Goal: Task Accomplishment & Management: Complete application form

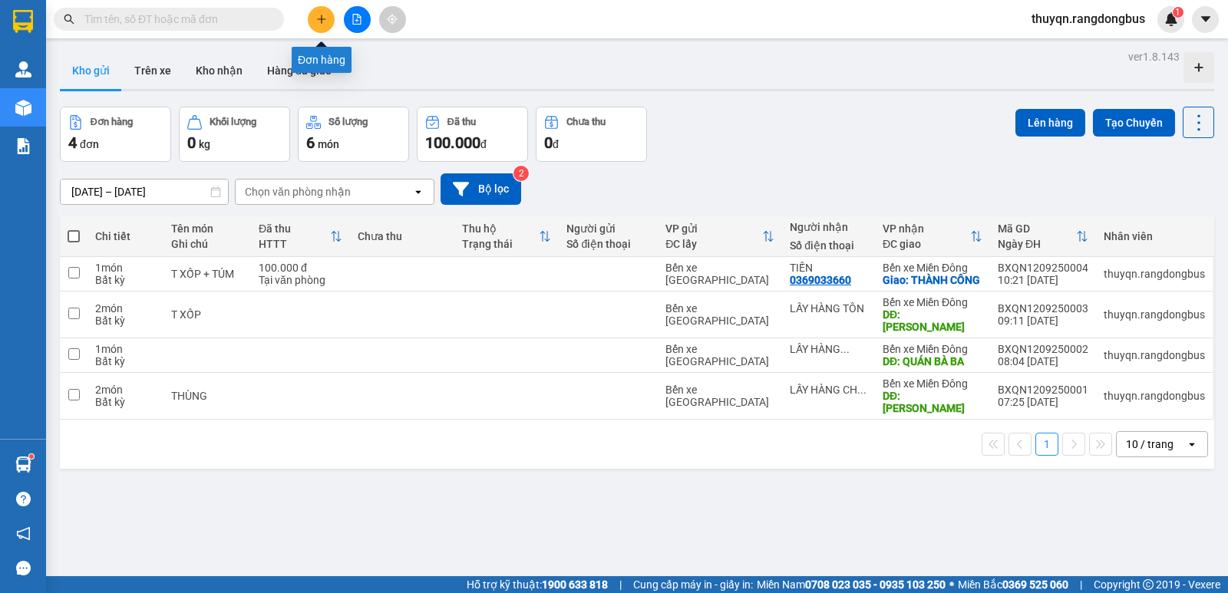
click at [319, 15] on icon "plus" at bounding box center [321, 19] width 11 height 11
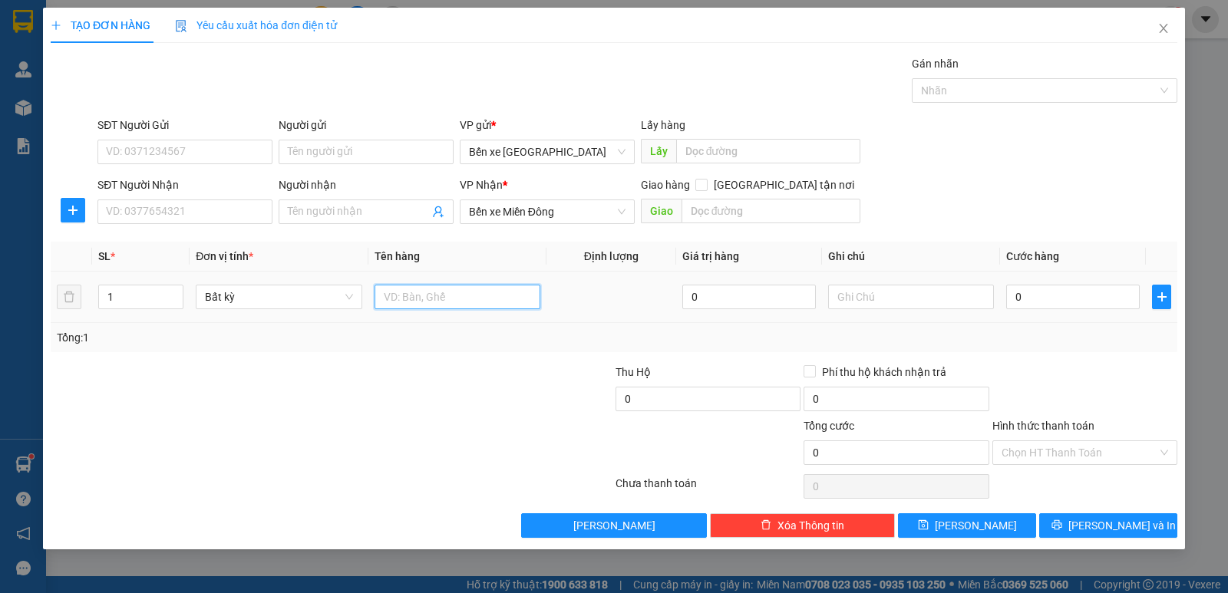
click at [427, 293] on input "text" at bounding box center [458, 297] width 166 height 25
type input "T XỐP ( XTL 30K)"
click at [615, 309] on td at bounding box center [612, 297] width 130 height 51
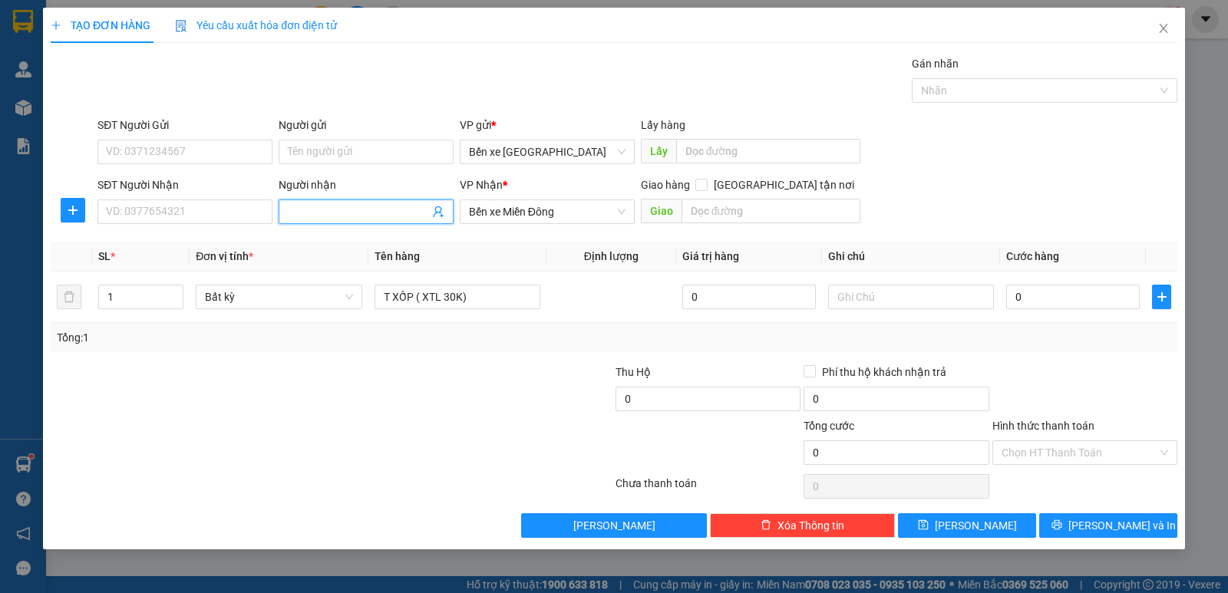
click at [312, 210] on input "Người nhận" at bounding box center [358, 211] width 141 height 17
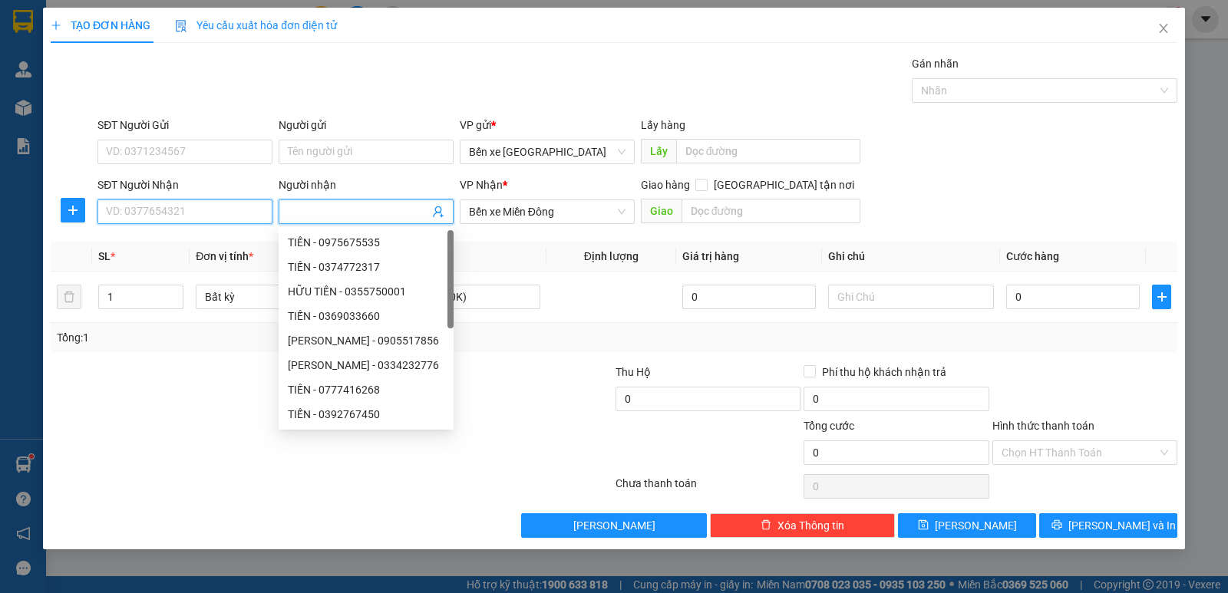
click at [214, 210] on input "SĐT Người Nhận" at bounding box center [185, 212] width 175 height 25
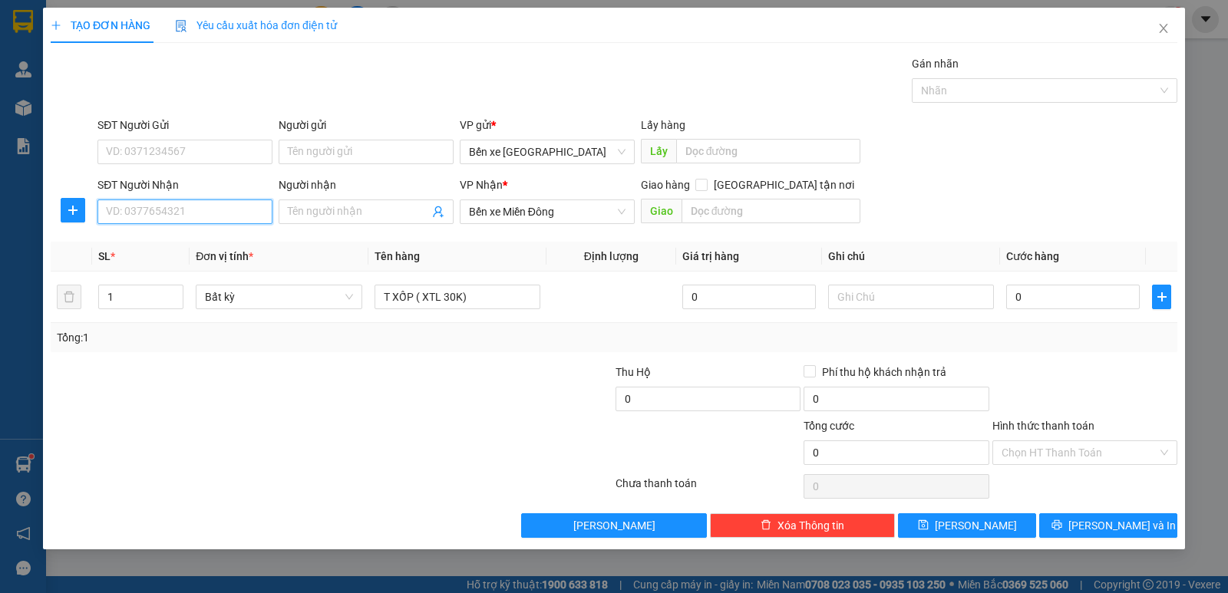
click at [224, 204] on input "SĐT Người Nhận" at bounding box center [185, 212] width 175 height 25
type input "0378479689"
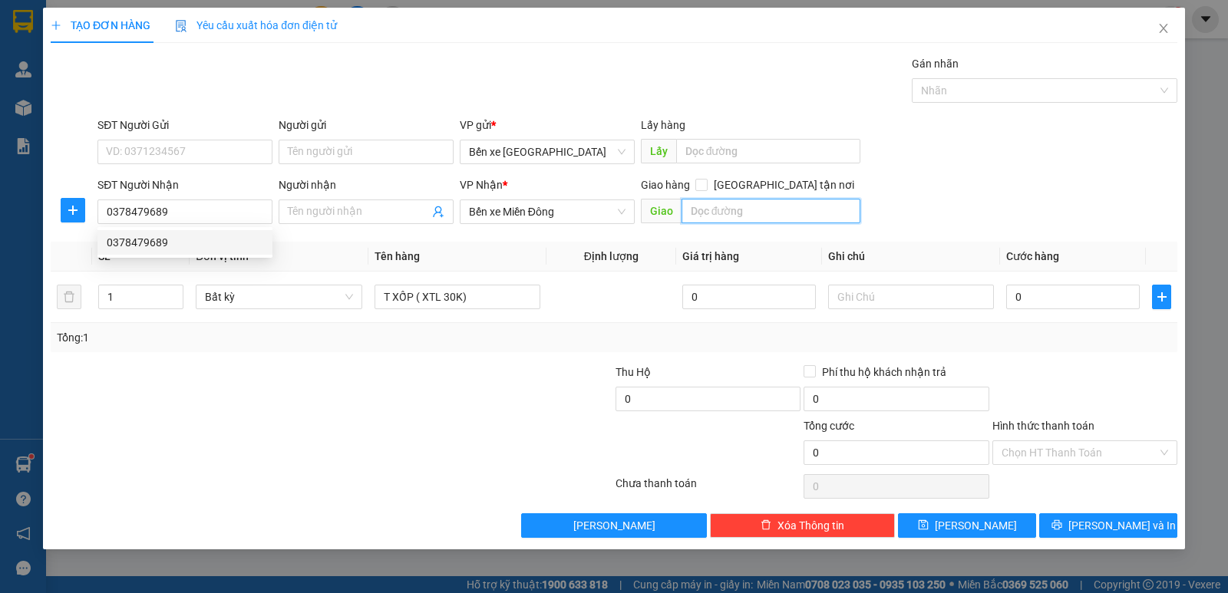
click at [714, 206] on input "text" at bounding box center [772, 211] width 180 height 25
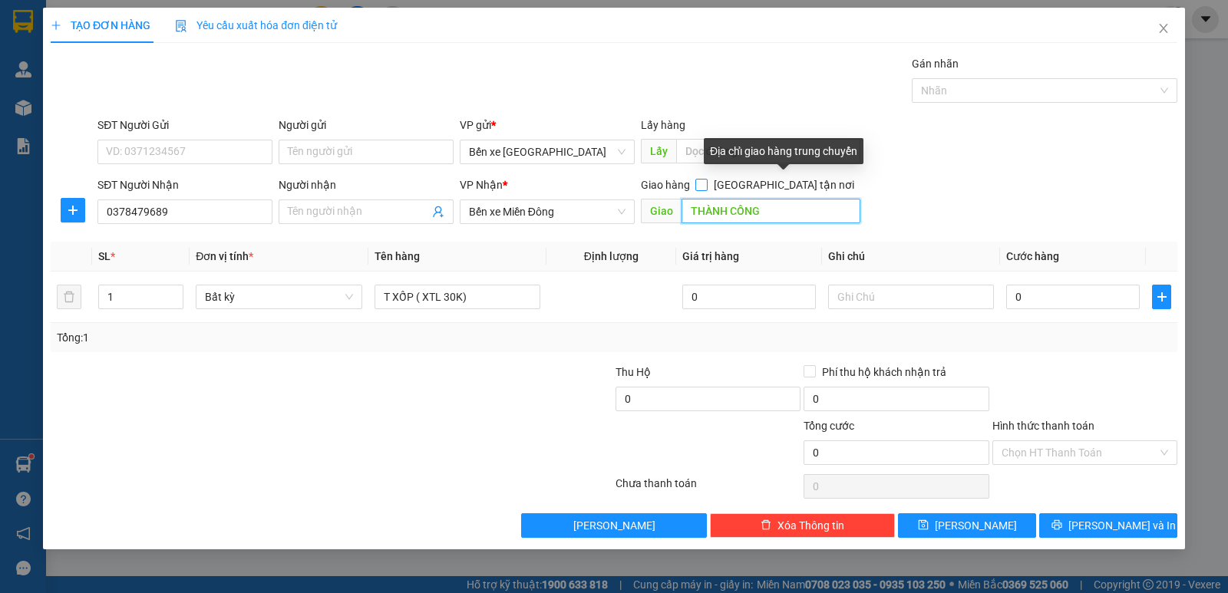
type input "THÀNH CÔNG"
click at [706, 187] on input "[GEOGRAPHIC_DATA] tận nơi" at bounding box center [701, 184] width 11 height 11
checkbox input "true"
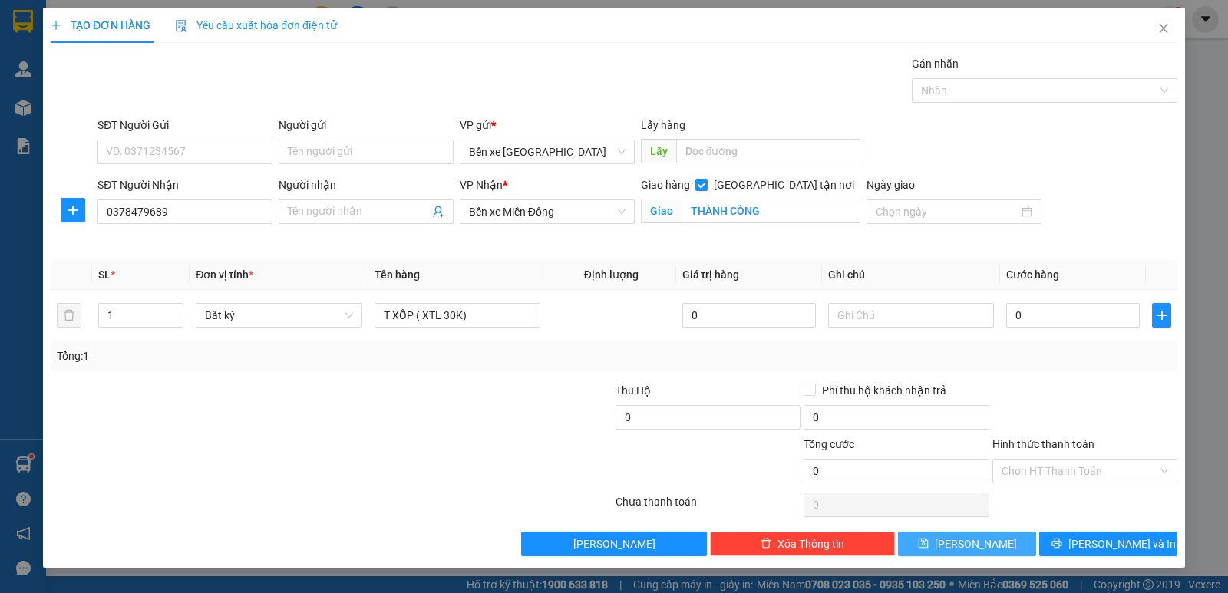
click at [958, 554] on button "[PERSON_NAME]" at bounding box center [967, 544] width 138 height 25
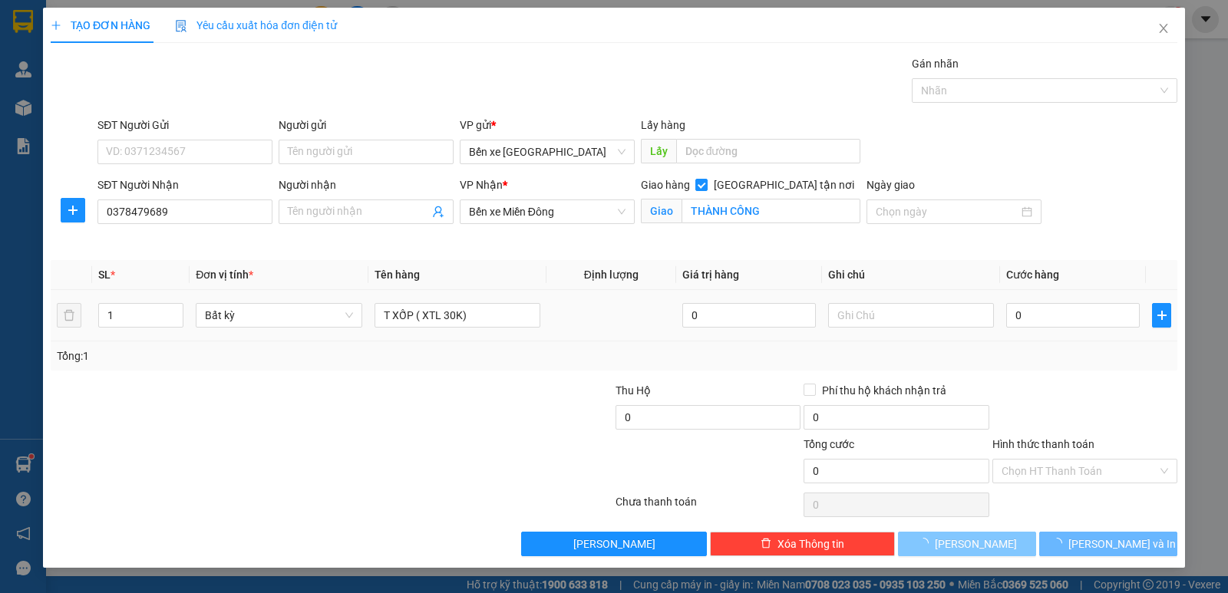
checkbox input "false"
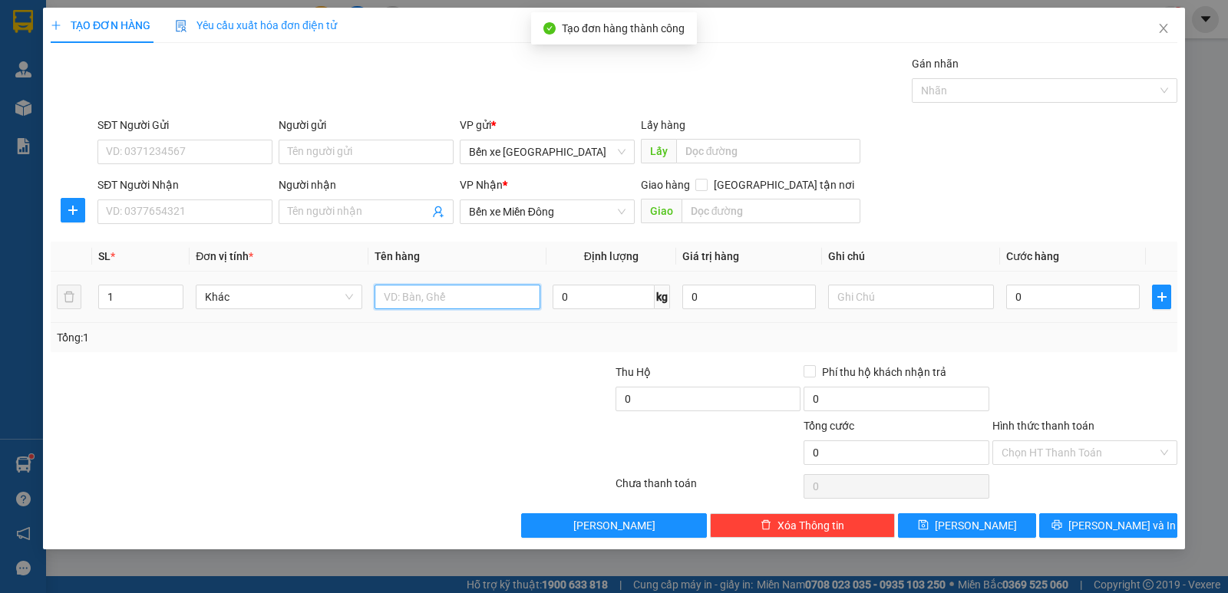
click at [398, 297] on input "text" at bounding box center [458, 297] width 166 height 25
type input "T GIẤY"
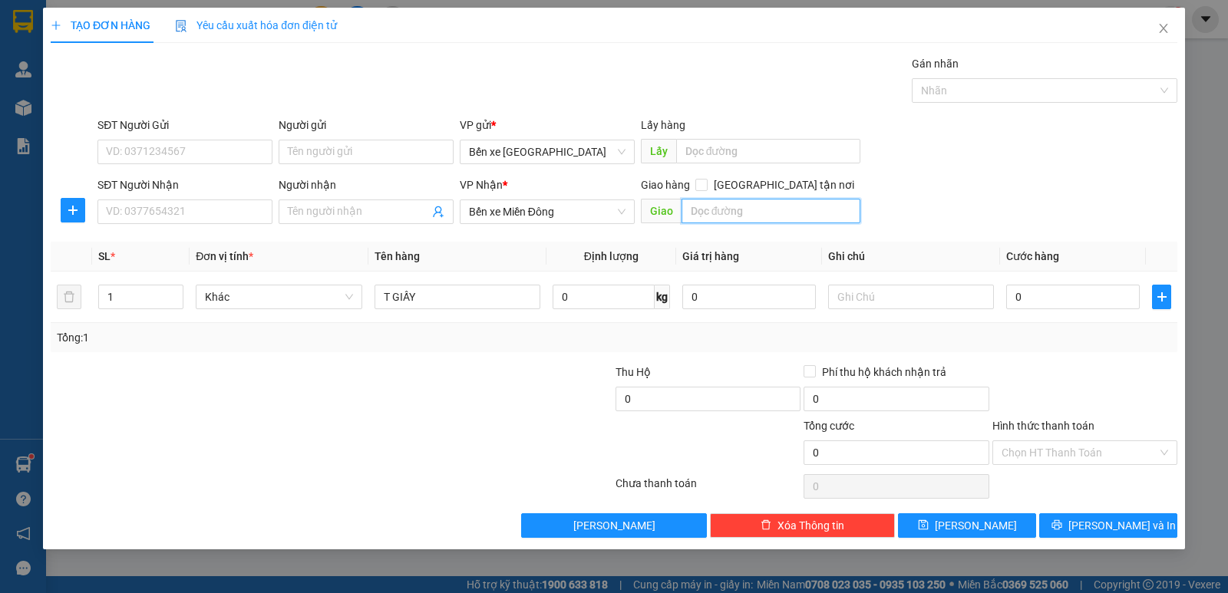
click at [719, 211] on input "text" at bounding box center [772, 211] width 180 height 25
type input "THÀNH CÔNG"
click at [706, 188] on input "[GEOGRAPHIC_DATA] tận nơi" at bounding box center [701, 184] width 11 height 11
checkbox input "true"
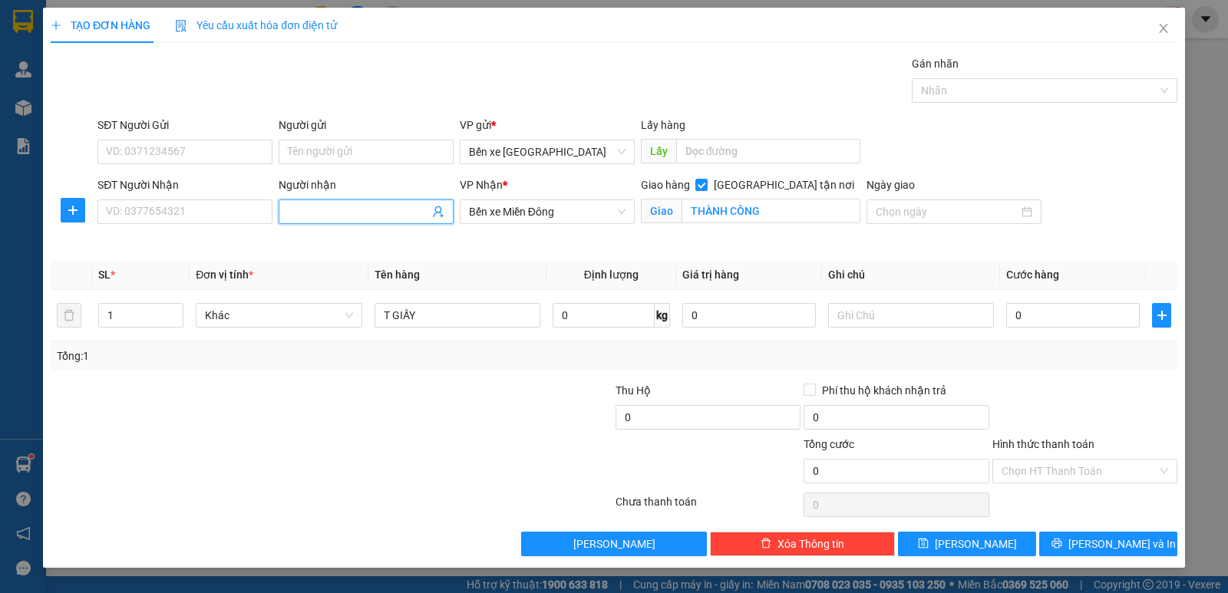
click at [352, 213] on input "Người nhận" at bounding box center [358, 211] width 141 height 17
type input "C THƯ"
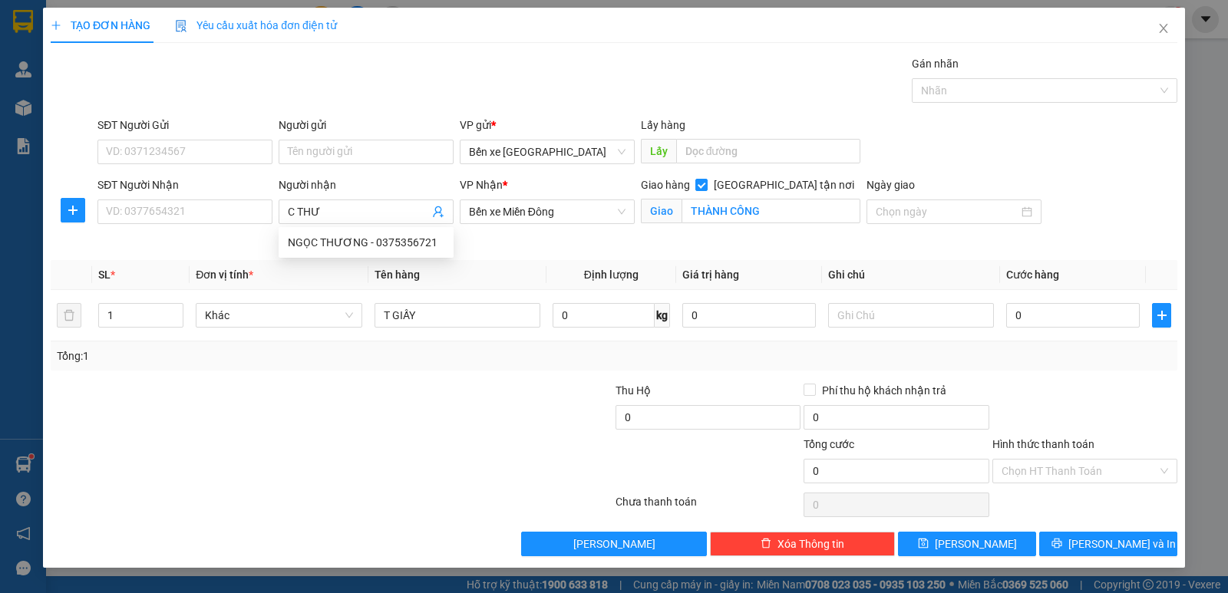
click at [1013, 136] on div "SĐT Người Gửi VD: 0371234567 Người gửi Tên người gửi VP gửi * Bến xe [GEOGRAPHI…" at bounding box center [637, 144] width 1086 height 54
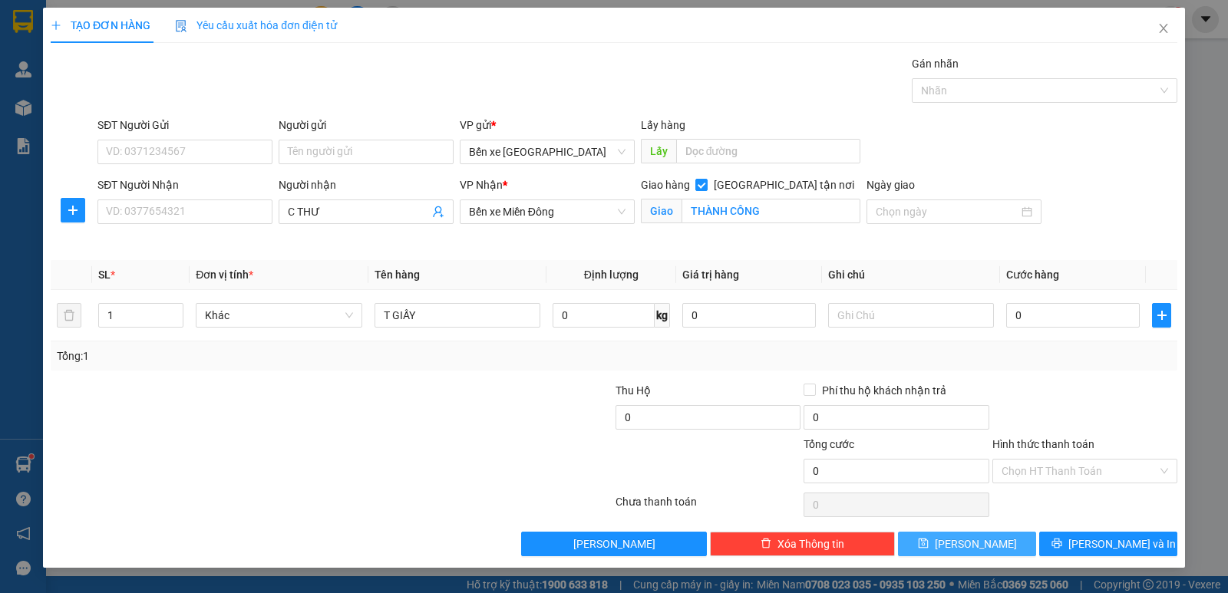
drag, startPoint x: 962, startPoint y: 542, endPoint x: 913, endPoint y: 535, distance: 49.6
click at [960, 543] on button "[PERSON_NAME]" at bounding box center [967, 544] width 138 height 25
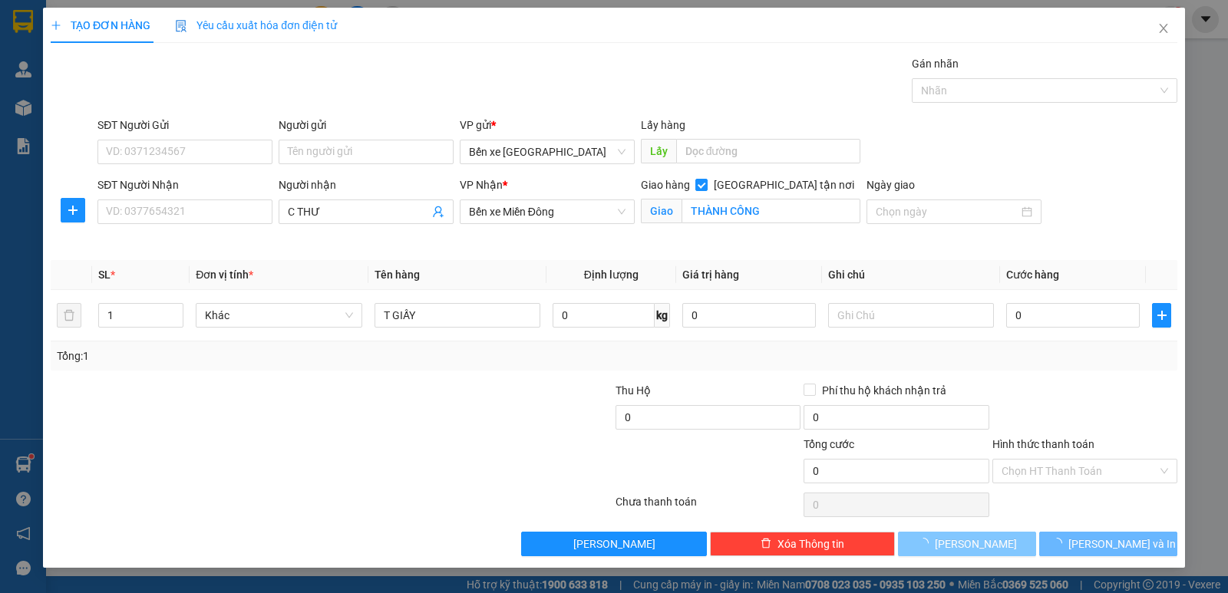
checkbox input "false"
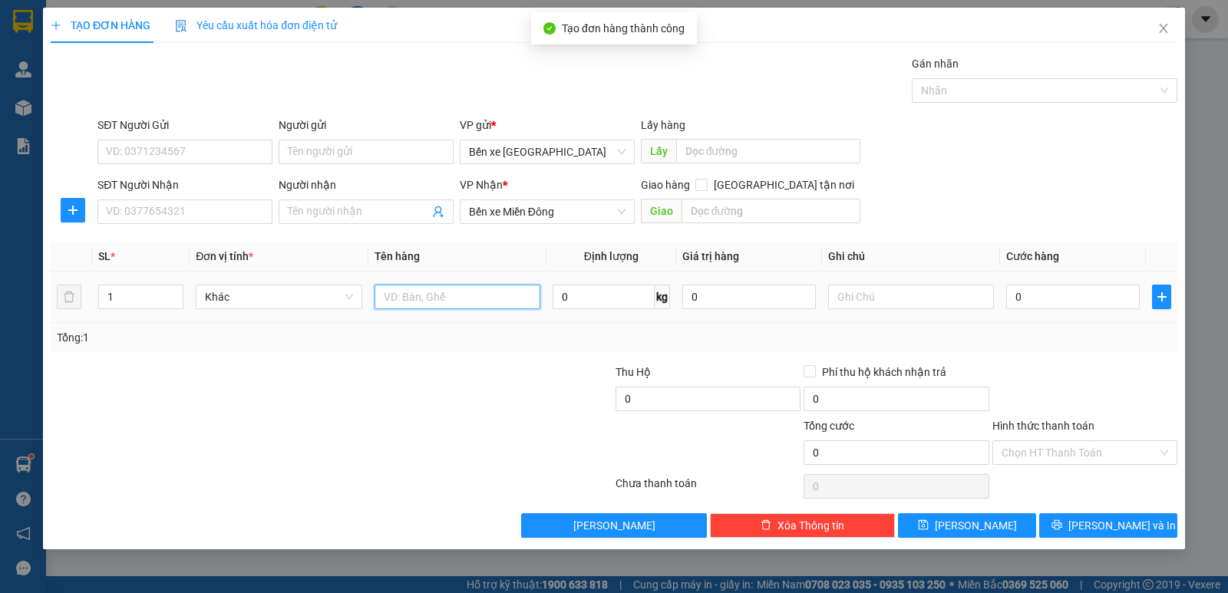
click at [454, 292] on input "text" at bounding box center [458, 297] width 166 height 25
type input "BAO GẠO"
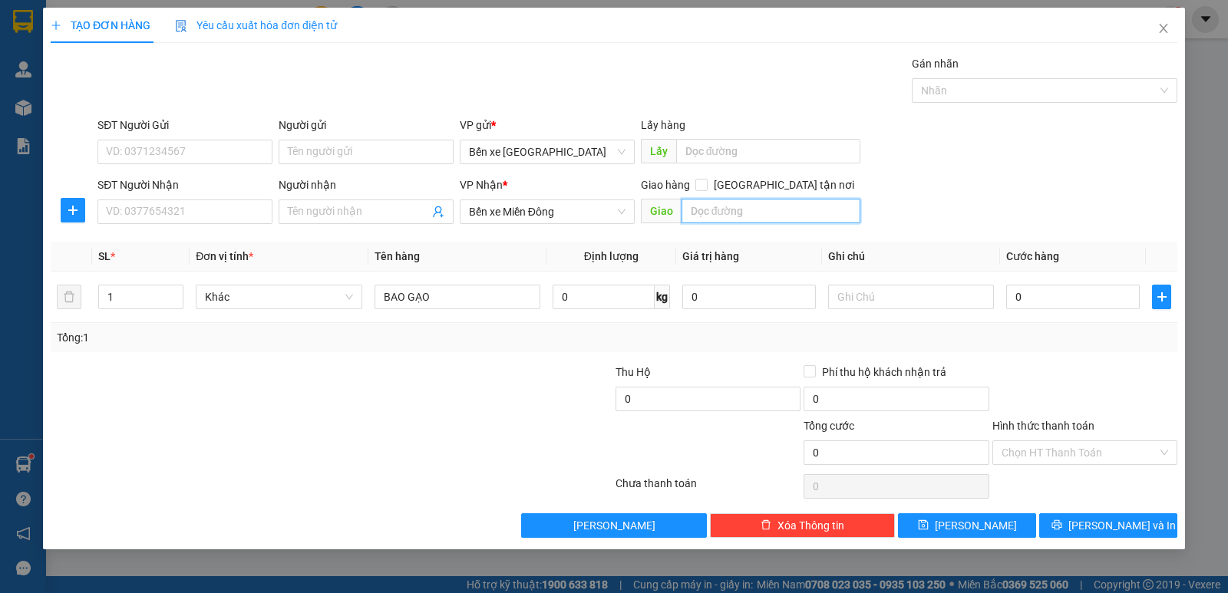
click at [761, 211] on input "text" at bounding box center [772, 211] width 180 height 25
type input "THÀNH CÔNG"
click at [708, 183] on span at bounding box center [702, 185] width 12 height 12
click at [706, 183] on input "[GEOGRAPHIC_DATA] tận nơi" at bounding box center [701, 184] width 11 height 11
checkbox input "true"
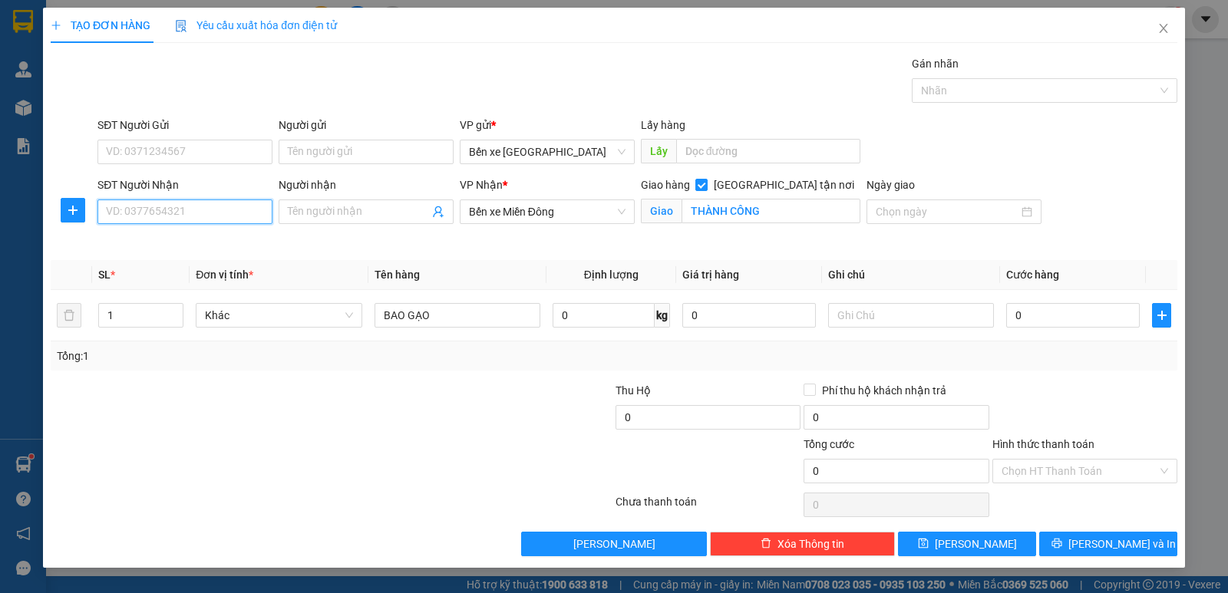
click at [187, 216] on input "SĐT Người Nhận" at bounding box center [185, 212] width 175 height 25
type input "0937084278"
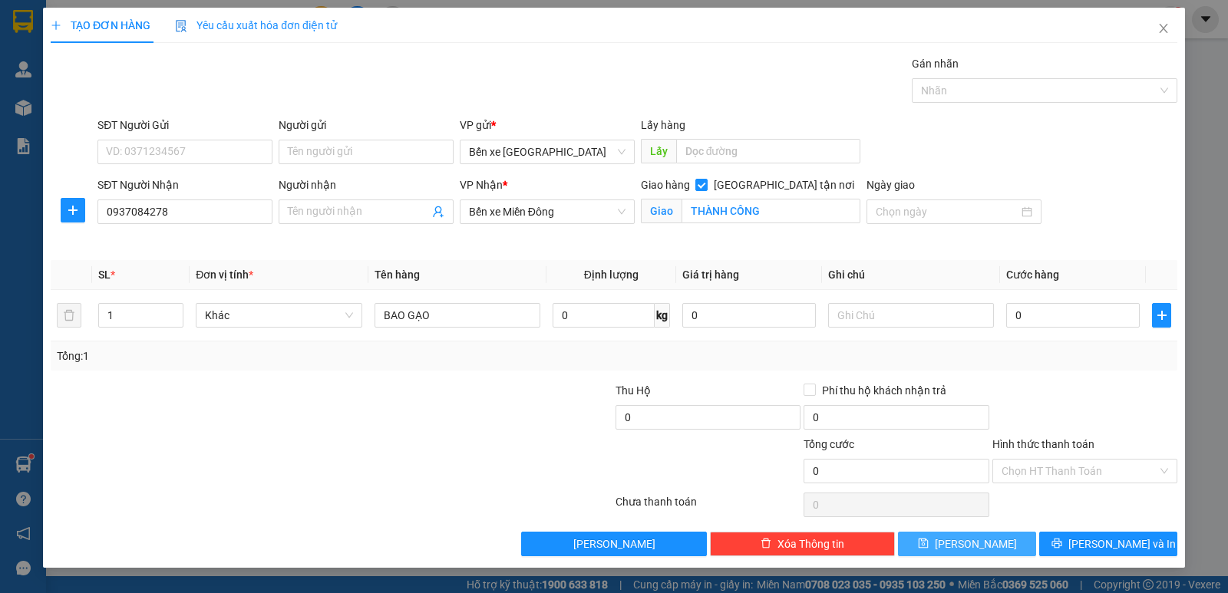
click at [964, 547] on button "[PERSON_NAME]" at bounding box center [967, 544] width 138 height 25
checkbox input "false"
